Goal: Transaction & Acquisition: Purchase product/service

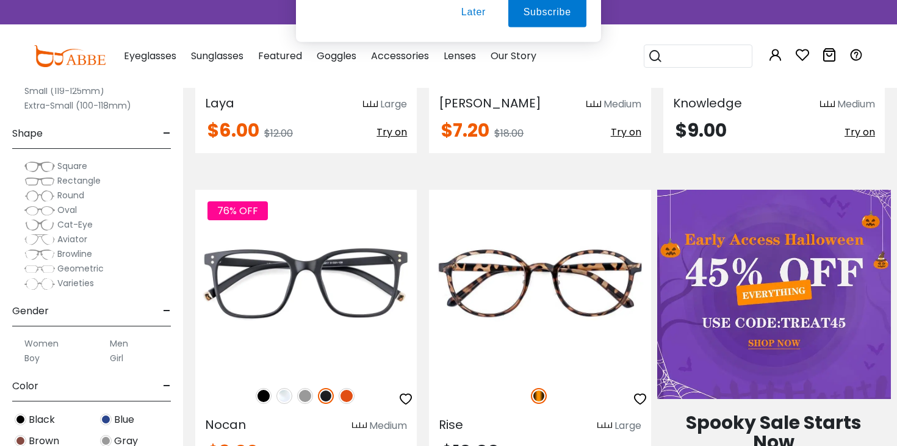
scroll to position [382, 0]
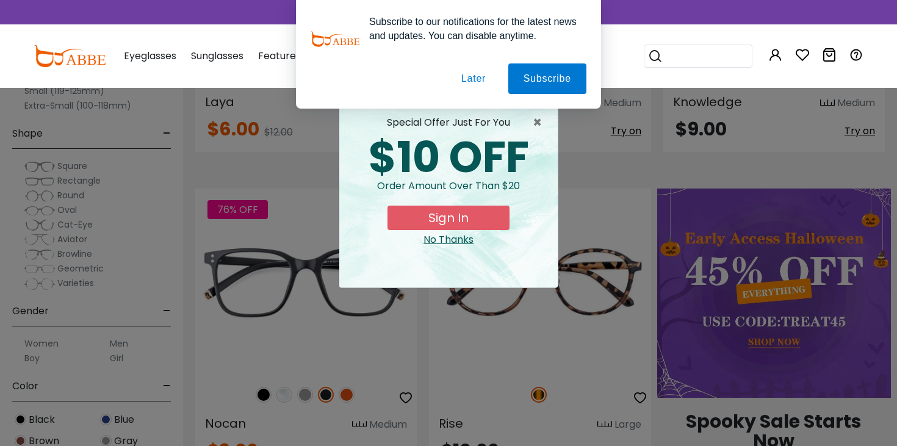
click at [468, 76] on button "Later" at bounding box center [473, 78] width 55 height 30
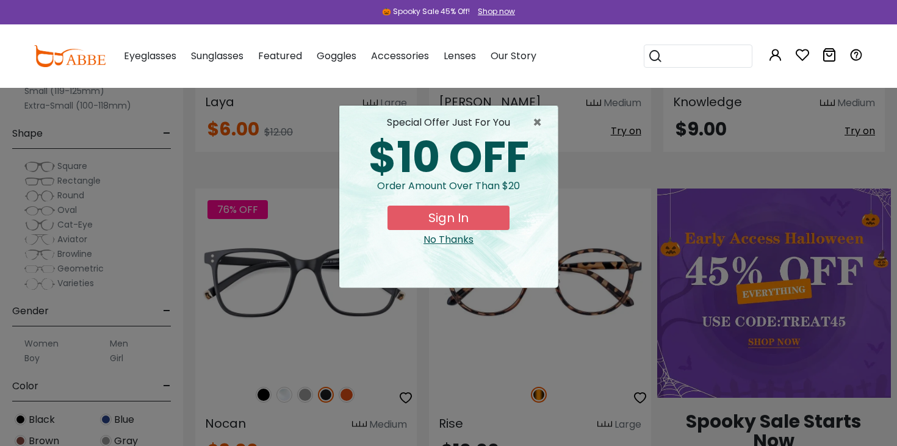
click at [447, 240] on div "No Thanks" at bounding box center [448, 239] width 199 height 15
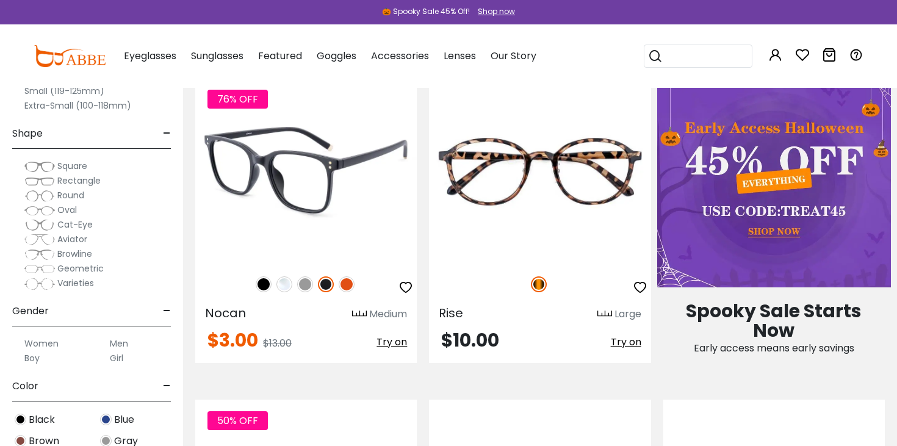
scroll to position [479, 0]
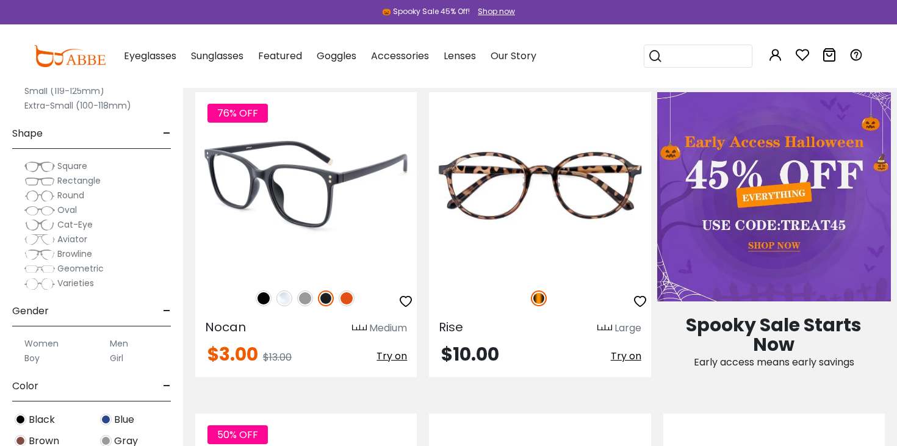
click at [334, 201] on img at bounding box center [305, 184] width 221 height 185
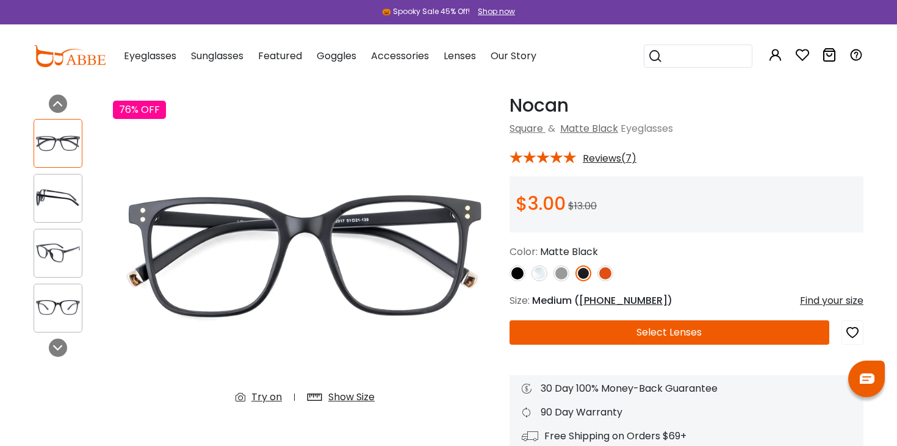
scroll to position [57, 0]
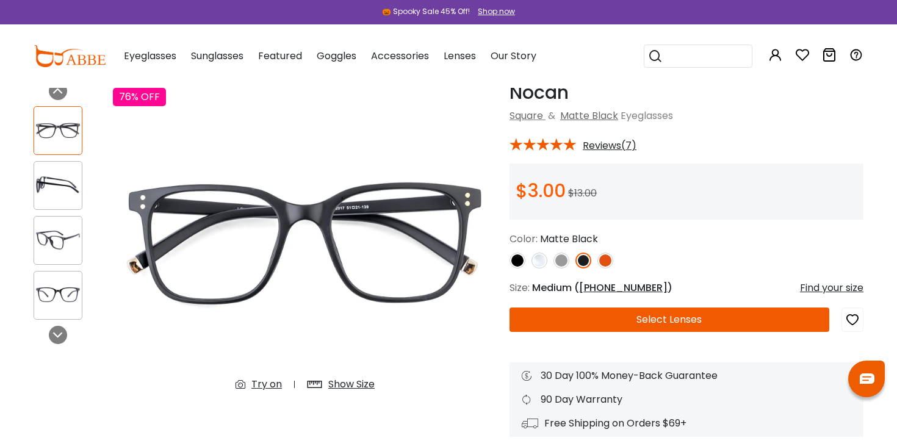
click at [521, 263] on img at bounding box center [517, 261] width 16 height 16
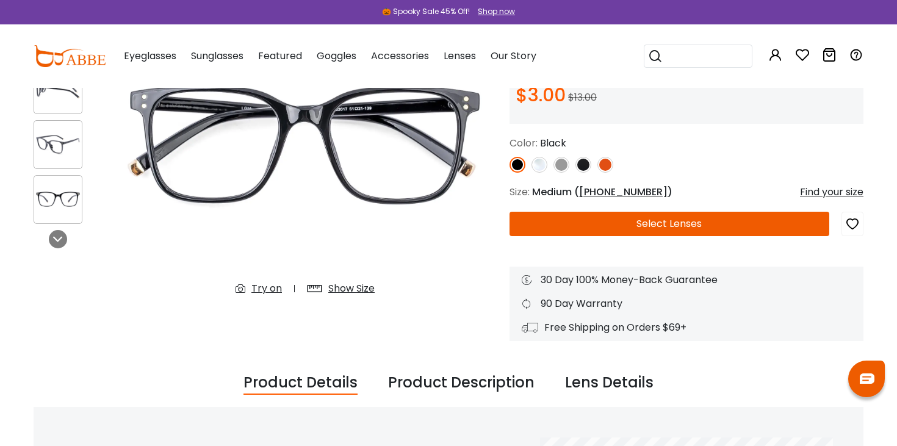
scroll to position [121, 0]
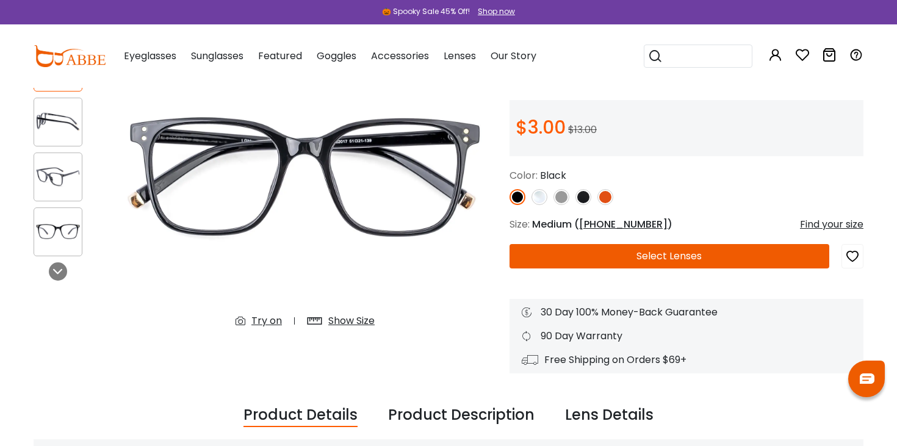
click at [613, 255] on button "Select Lenses" at bounding box center [669, 256] width 320 height 24
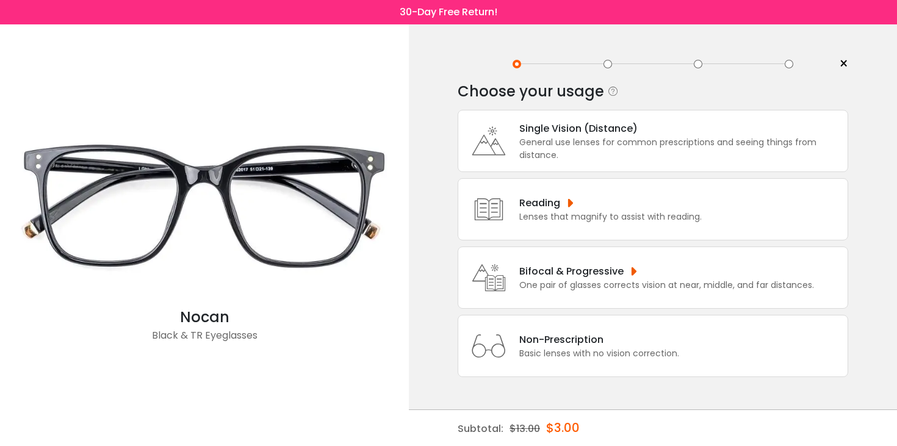
scroll to position [9, 0]
click at [549, 201] on div "Reading" at bounding box center [610, 202] width 182 height 15
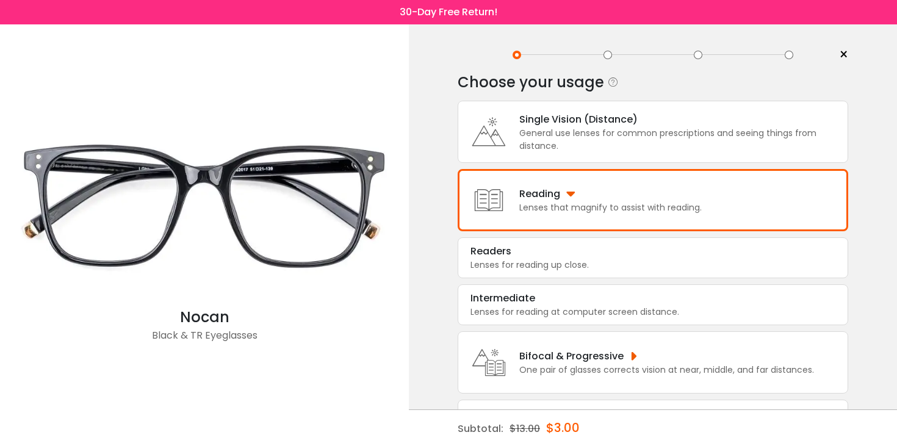
click at [626, 201] on div "Reading" at bounding box center [610, 193] width 182 height 15
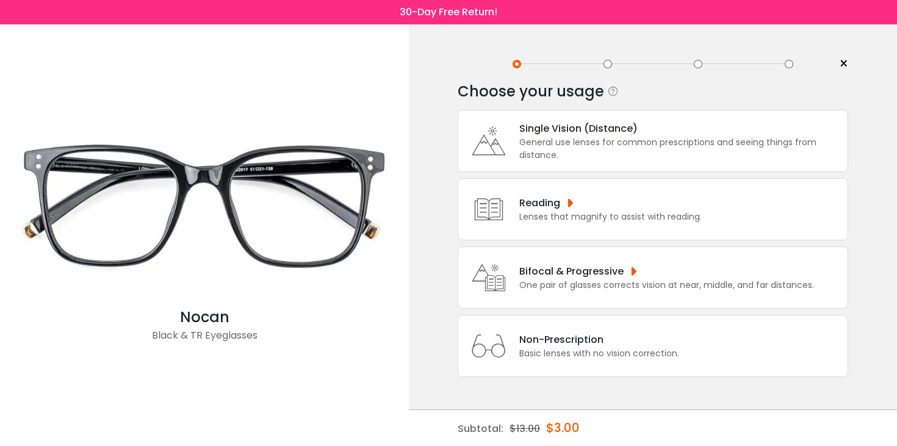
click at [597, 136] on div "General use lenses for common prescriptions and seeing things from distance." at bounding box center [680, 149] width 322 height 26
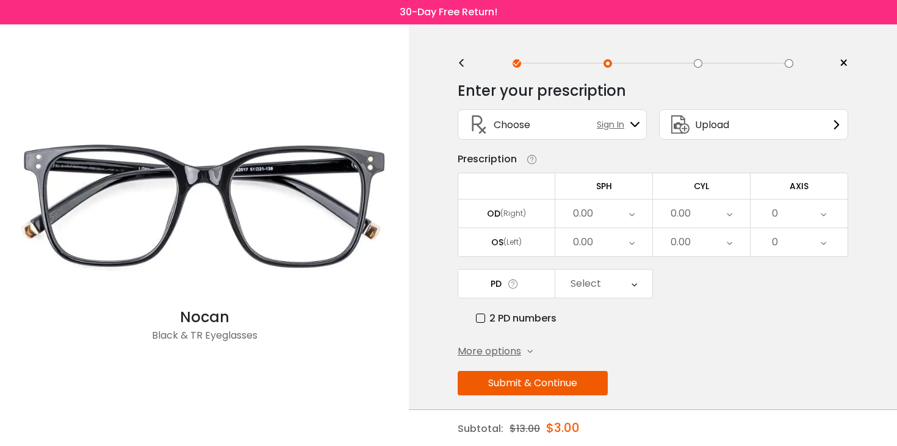
scroll to position [0, 0]
click at [593, 219] on div "0.00" at bounding box center [603, 214] width 97 height 28
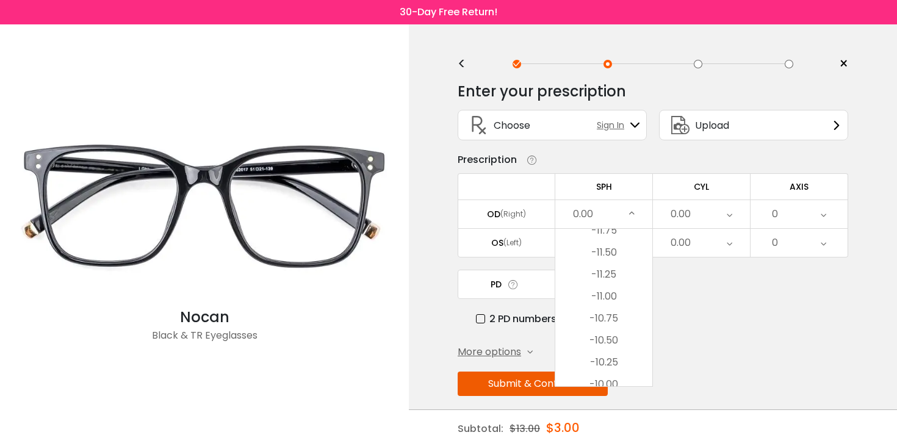
scroll to position [736, 0]
click at [608, 299] on li "-11.00" at bounding box center [603, 295] width 97 height 22
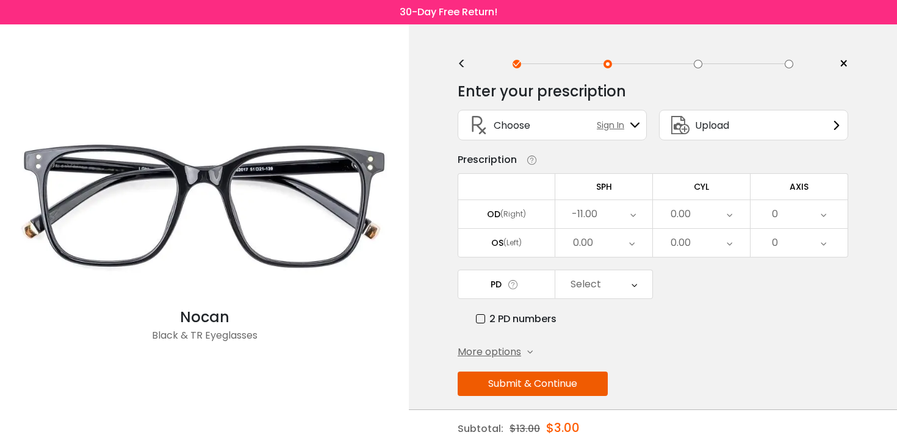
click at [720, 221] on div "0.00" at bounding box center [701, 214] width 97 height 28
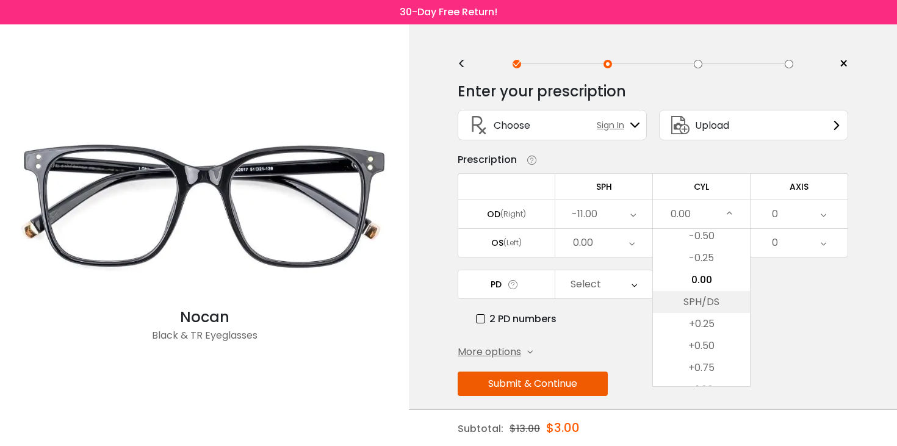
scroll to position [491, 0]
click at [691, 345] on li "+0.50" at bounding box center [701, 342] width 97 height 22
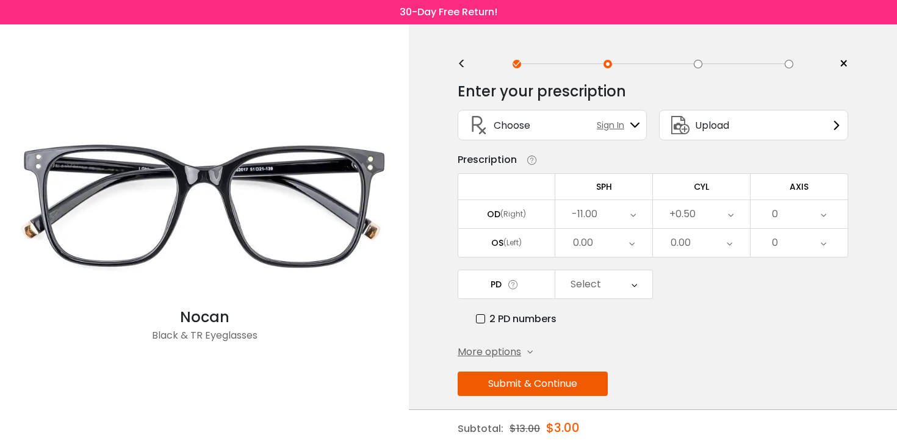
click at [801, 212] on div "0" at bounding box center [798, 214] width 97 height 28
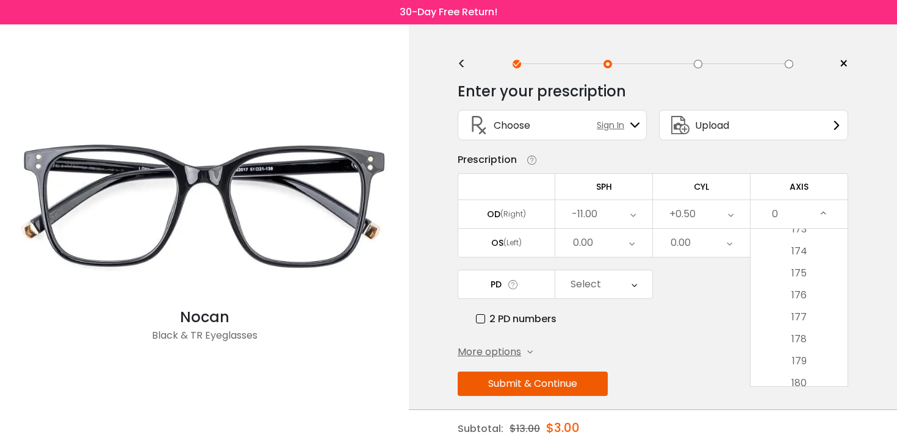
scroll to position [3817, 0]
click at [806, 378] on li "180" at bounding box center [798, 375] width 97 height 22
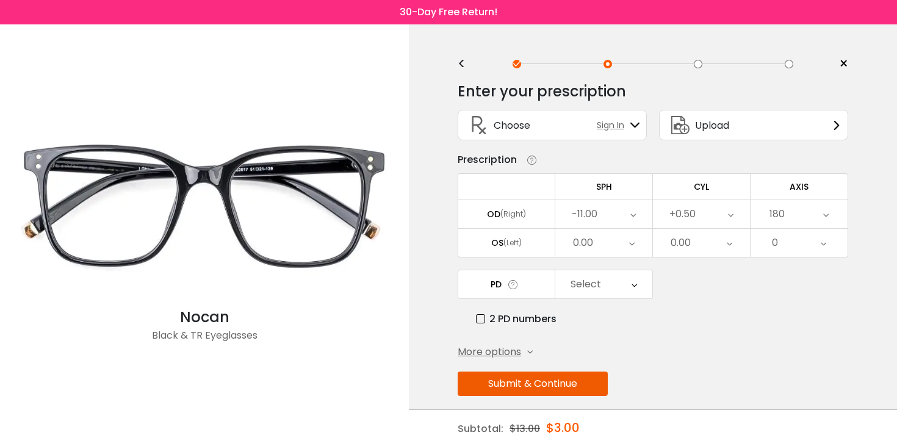
click at [604, 244] on div "0.00" at bounding box center [603, 243] width 97 height 28
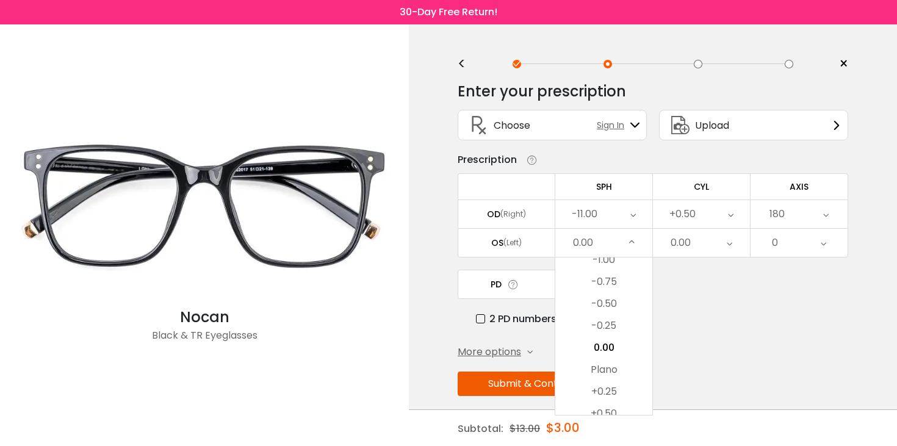
click at [608, 217] on div "-11.00" at bounding box center [603, 214] width 97 height 28
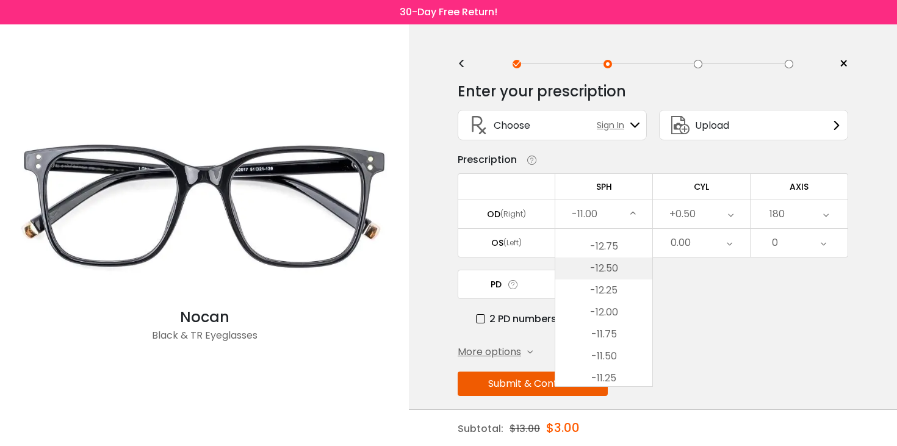
click at [609, 270] on li "-12.50" at bounding box center [603, 268] width 97 height 22
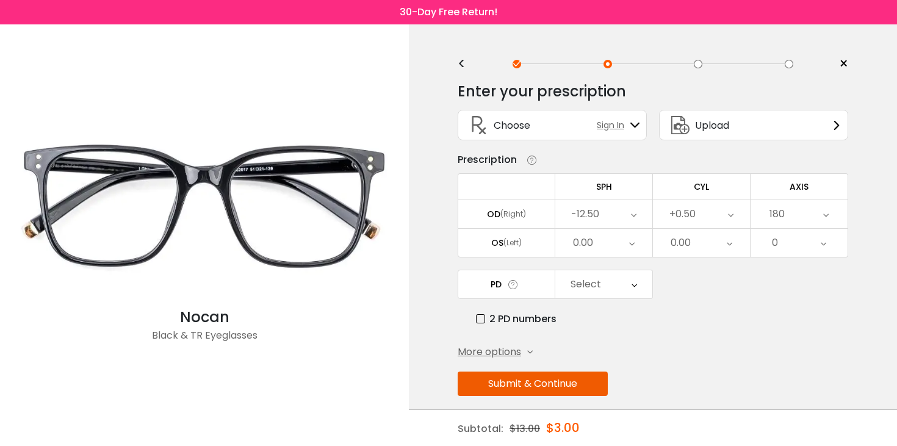
click at [614, 237] on div "0.00" at bounding box center [603, 243] width 97 height 28
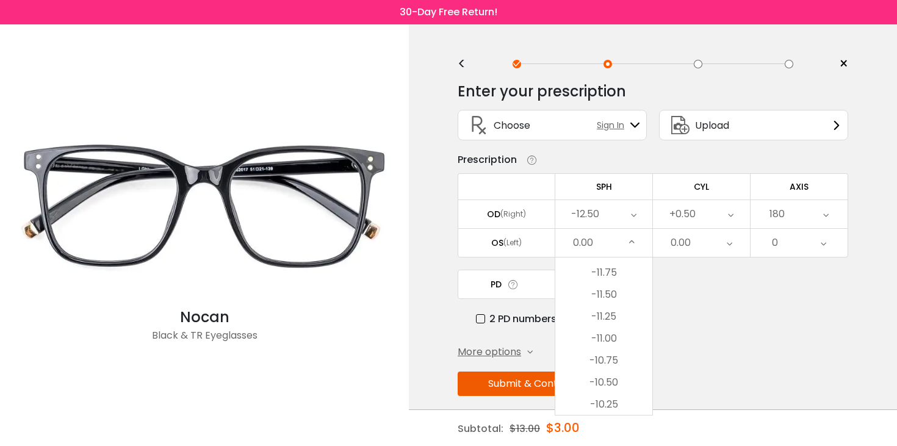
scroll to position [722, 0]
click at [603, 337] on li "-11.00" at bounding box center [603, 337] width 97 height 22
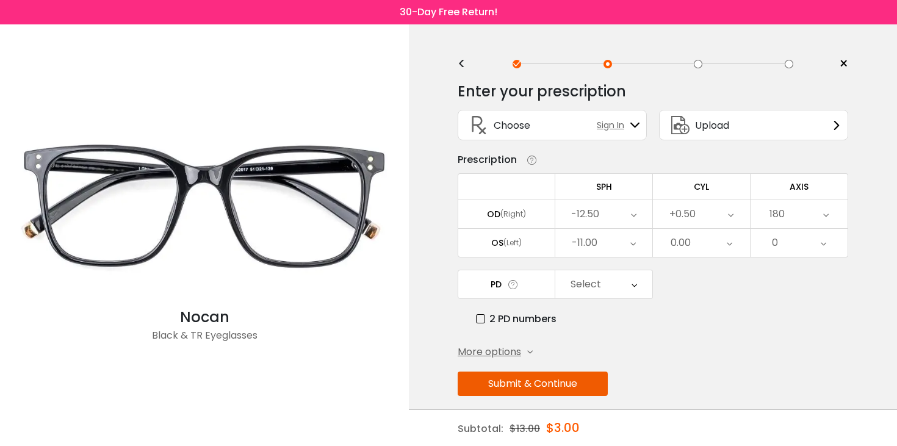
click at [688, 243] on div "0.00" at bounding box center [680, 243] width 20 height 24
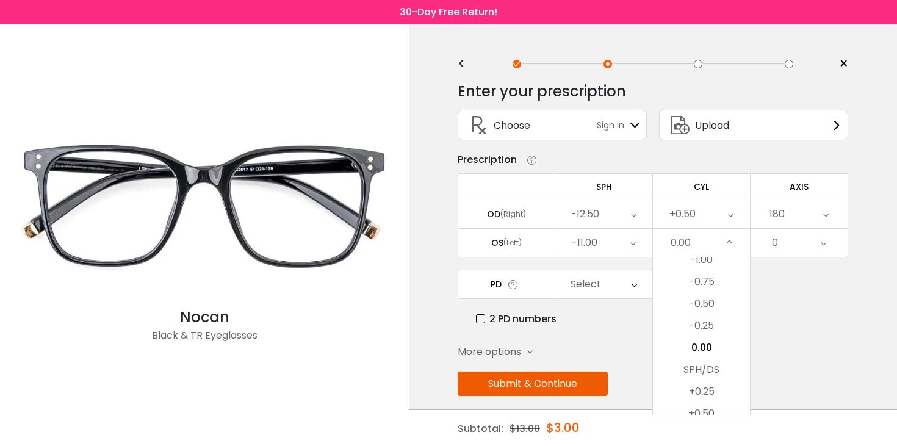
scroll to position [13, 0]
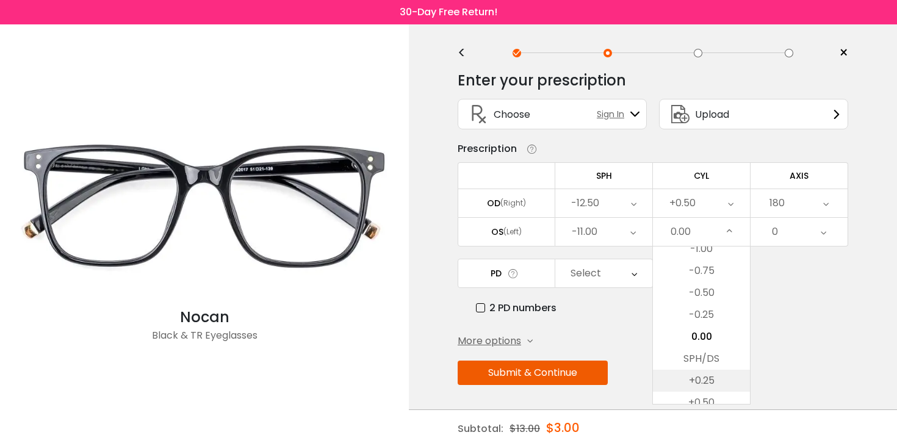
click at [703, 383] on li "+0.25" at bounding box center [701, 381] width 97 height 22
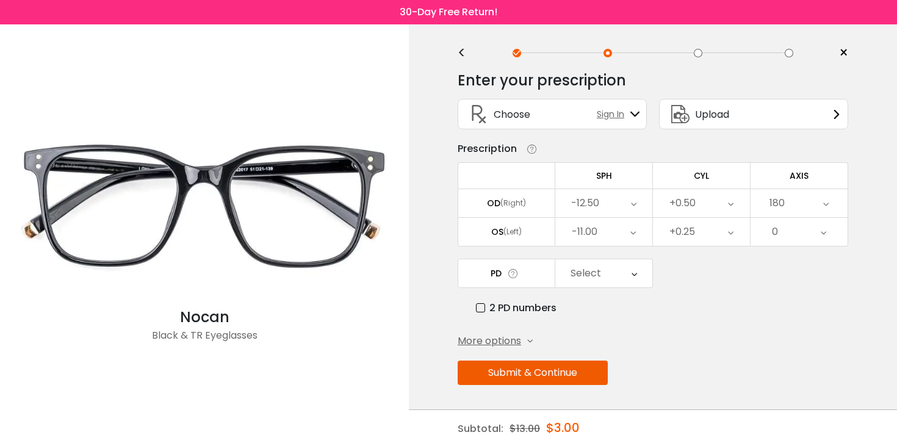
click at [795, 224] on div "0" at bounding box center [798, 232] width 97 height 28
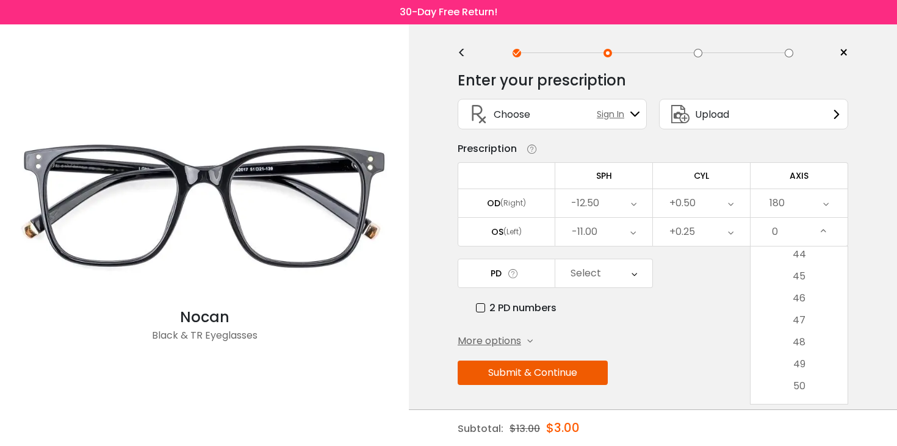
scroll to position [964, 0]
click at [796, 284] on li "45" at bounding box center [798, 281] width 97 height 22
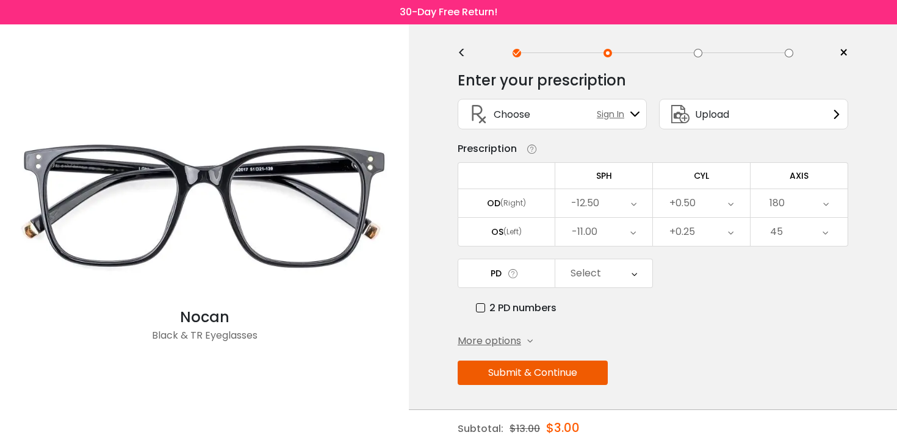
click at [612, 283] on div "Select" at bounding box center [603, 273] width 97 height 28
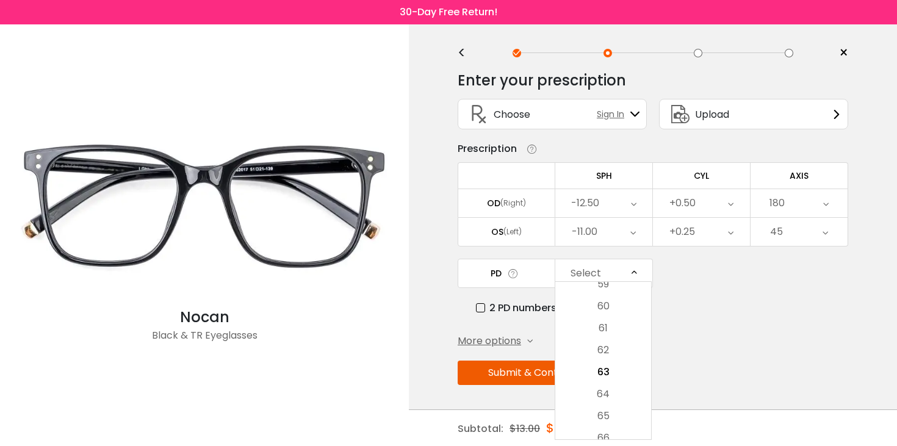
click at [612, 283] on li "59" at bounding box center [603, 284] width 96 height 22
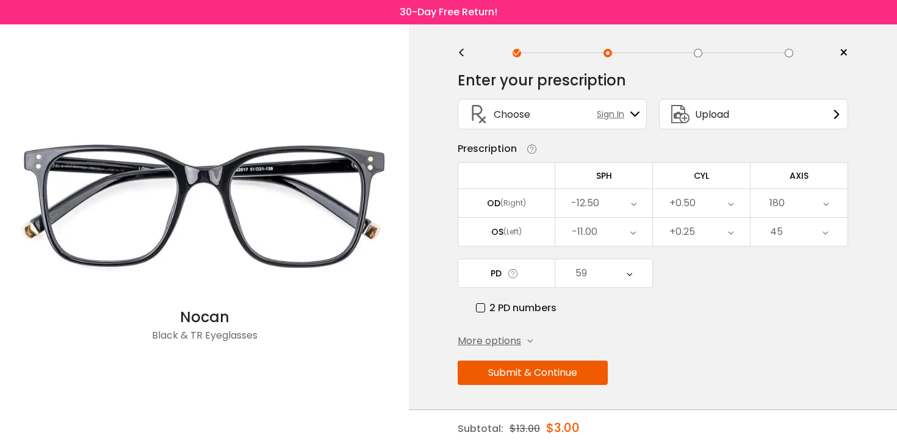
click at [487, 343] on span "More options" at bounding box center [488, 341] width 63 height 15
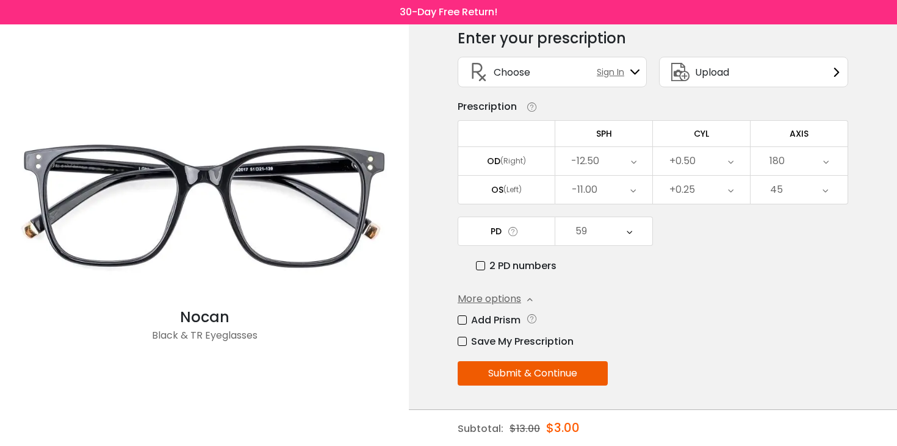
scroll to position [56, 0]
click at [528, 379] on button "Submit & Continue" at bounding box center [532, 372] width 150 height 24
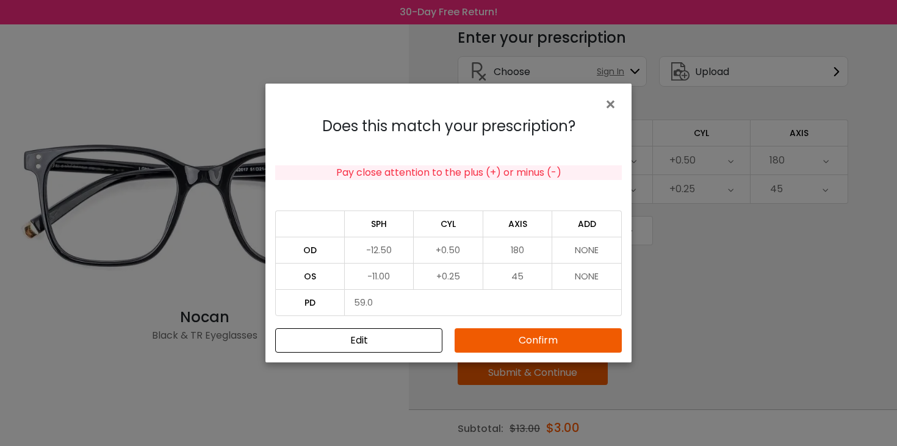
click at [544, 336] on button "Confirm" at bounding box center [537, 340] width 167 height 24
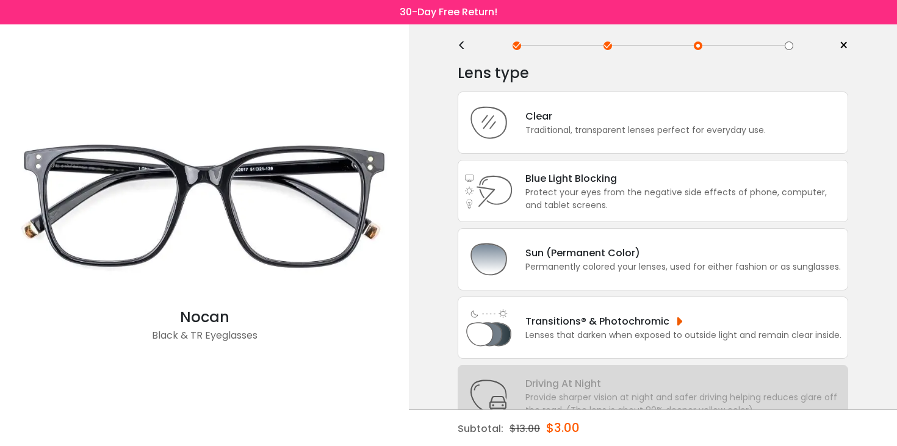
scroll to position [0, 0]
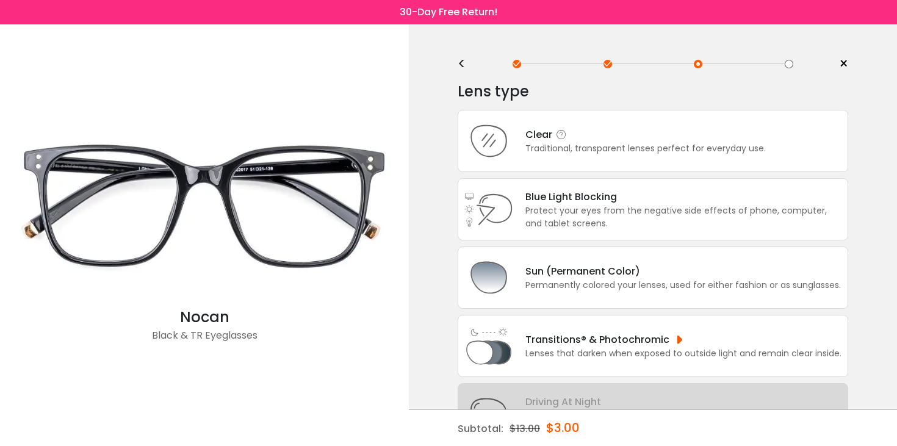
click at [601, 149] on div "Traditional, transparent lenses perfect for everyday use." at bounding box center [645, 148] width 240 height 13
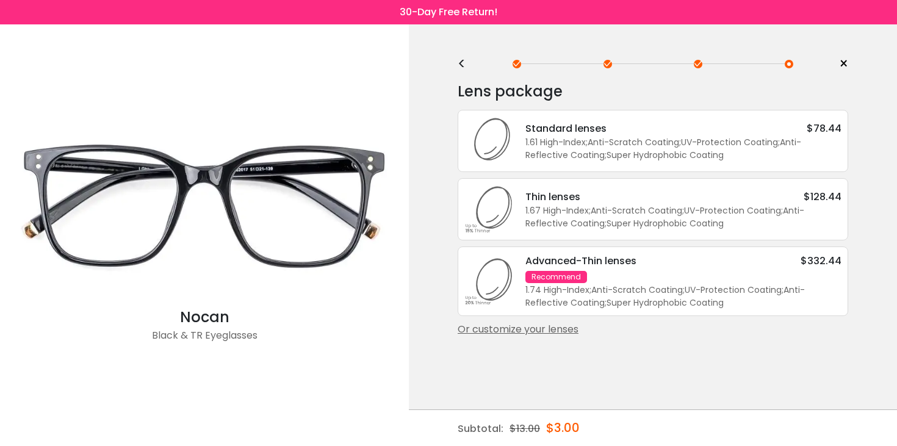
click at [604, 131] on div "Standard lenses" at bounding box center [565, 128] width 81 height 15
